Goal: Task Accomplishment & Management: Use online tool/utility

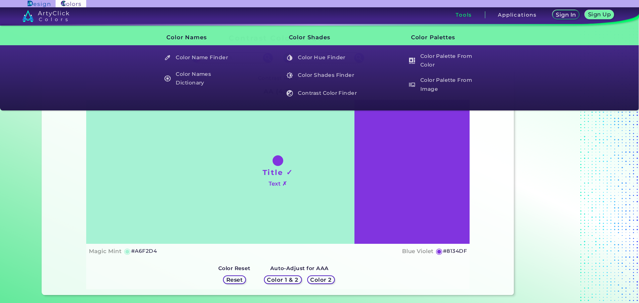
click at [467, 17] on h3 "Tools" at bounding box center [464, 14] width 16 height 5
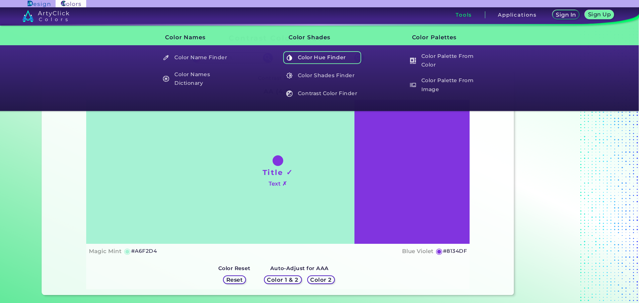
click at [320, 60] on h5 "Color Hue Finder" at bounding box center [322, 57] width 78 height 13
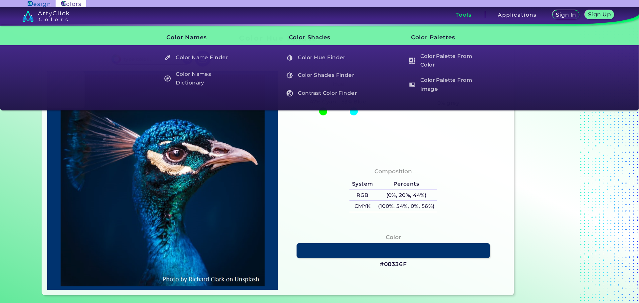
click at [466, 15] on h3 "Tools" at bounding box center [464, 14] width 16 height 5
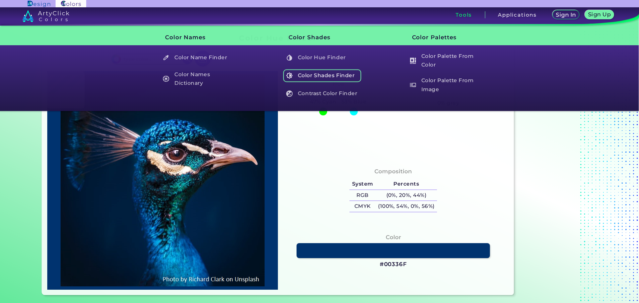
click at [312, 71] on h5 "Color Shades Finder" at bounding box center [322, 75] width 78 height 13
